Goal: Find specific page/section: Find specific page/section

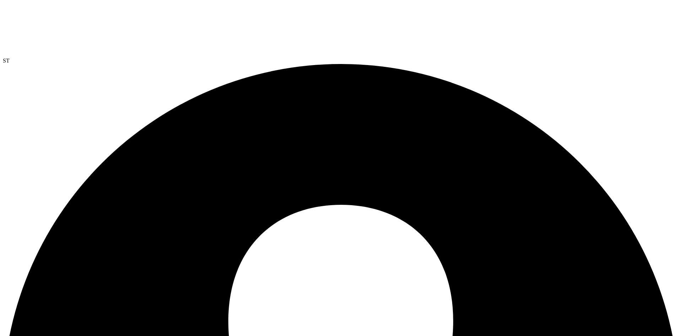
click at [39, 22] on div at bounding box center [341, 30] width 676 height 55
